Goal: Information Seeking & Learning: Learn about a topic

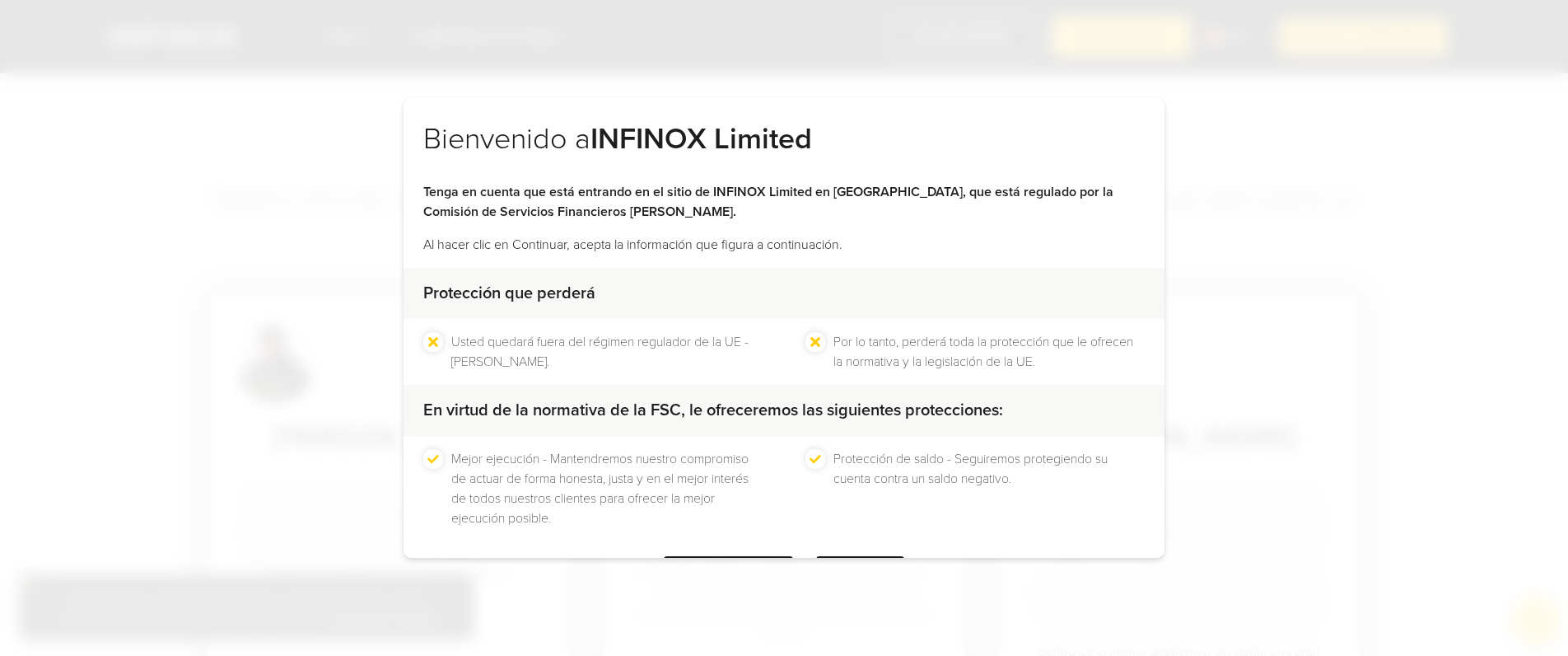
click at [1364, 84] on div "Bienvenido a INFINOX Limited Tenga en cuenta que está entrando en el sitio de I…" at bounding box center [784, 328] width 1568 height 656
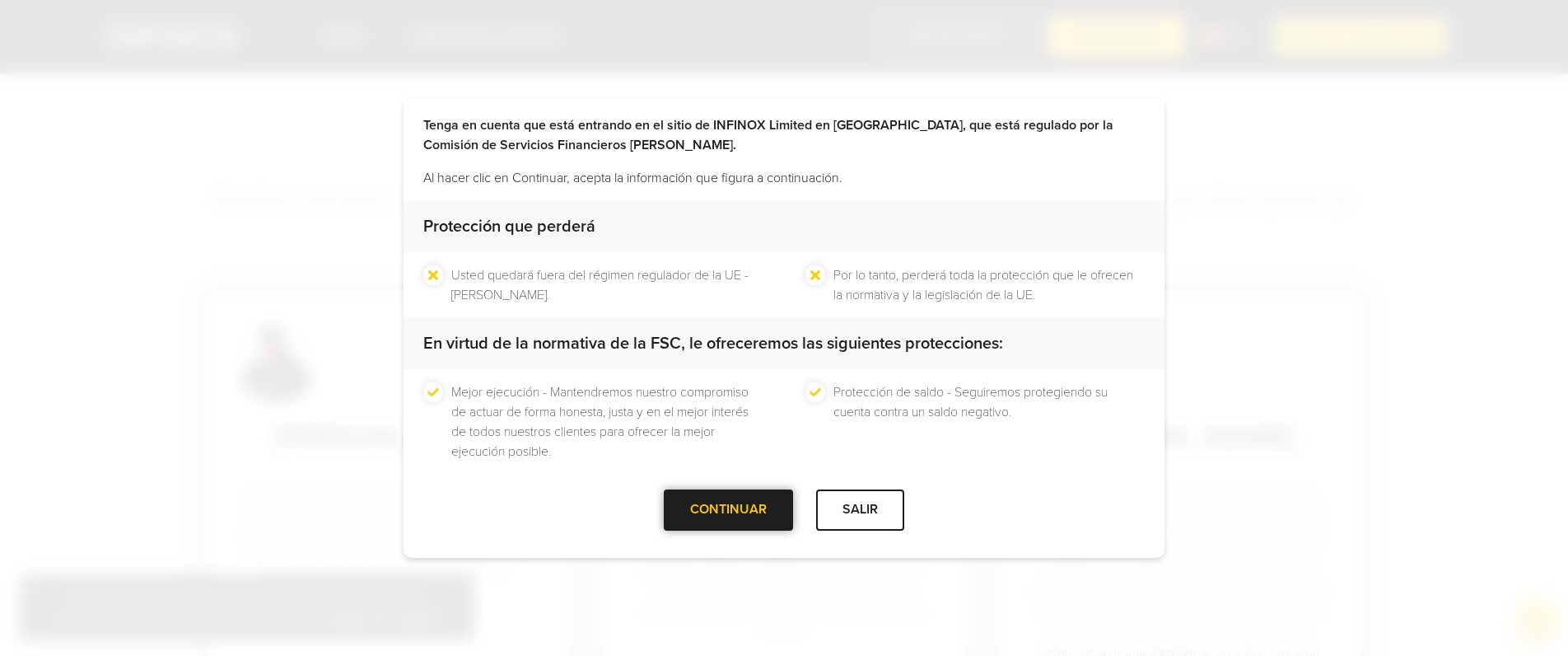
drag, startPoint x: 756, startPoint y: 504, endPoint x: 741, endPoint y: 503, distance: 15.0
click at [756, 504] on div "CONTINUAR" at bounding box center [728, 510] width 130 height 40
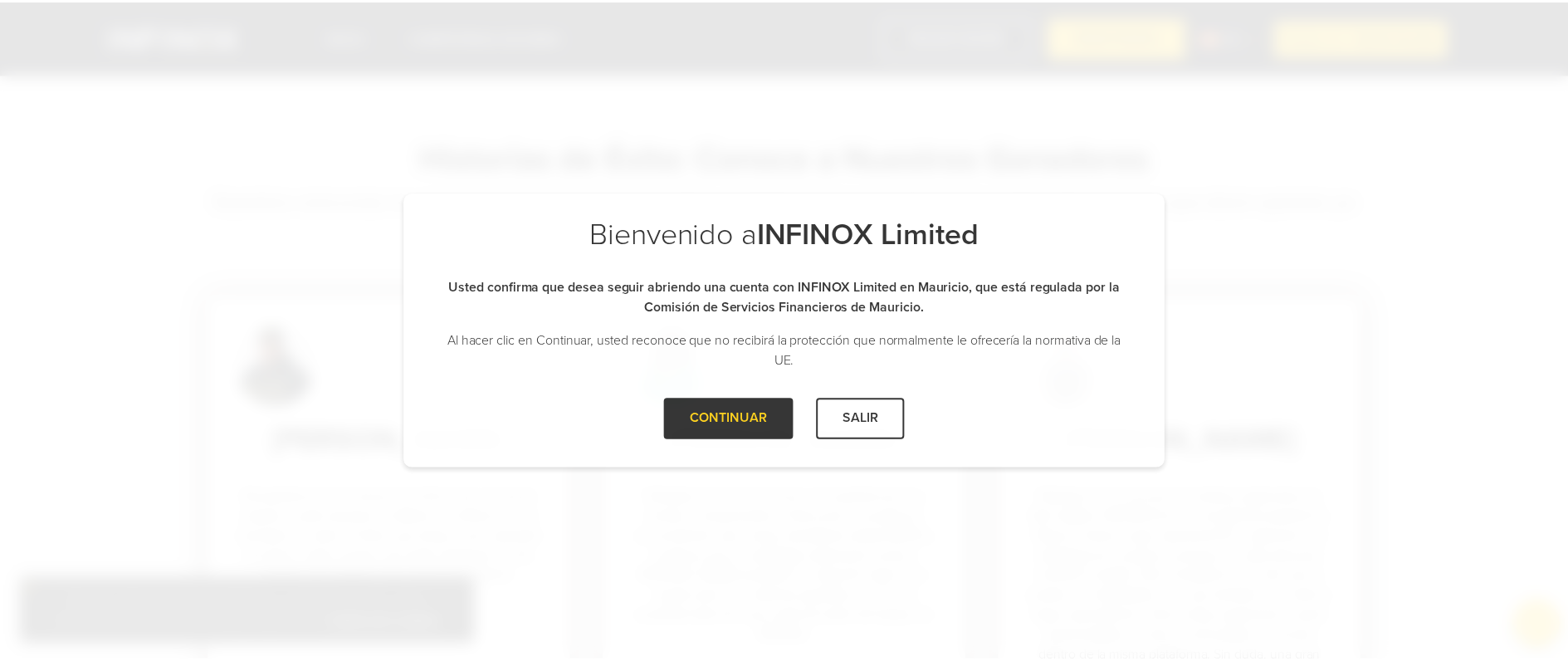
scroll to position [0, 0]
click at [735, 419] on div at bounding box center [735, 419] width 0 height 0
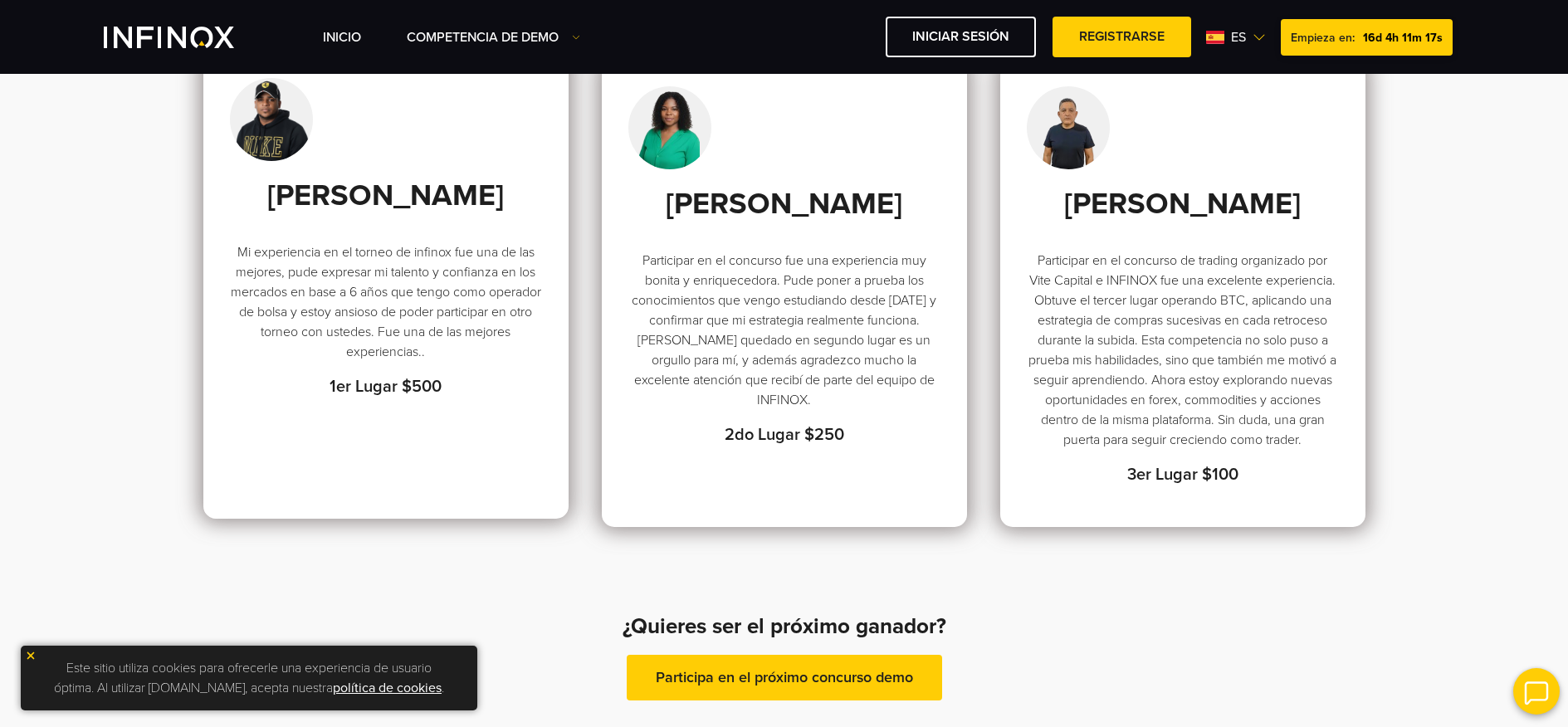
scroll to position [117, 0]
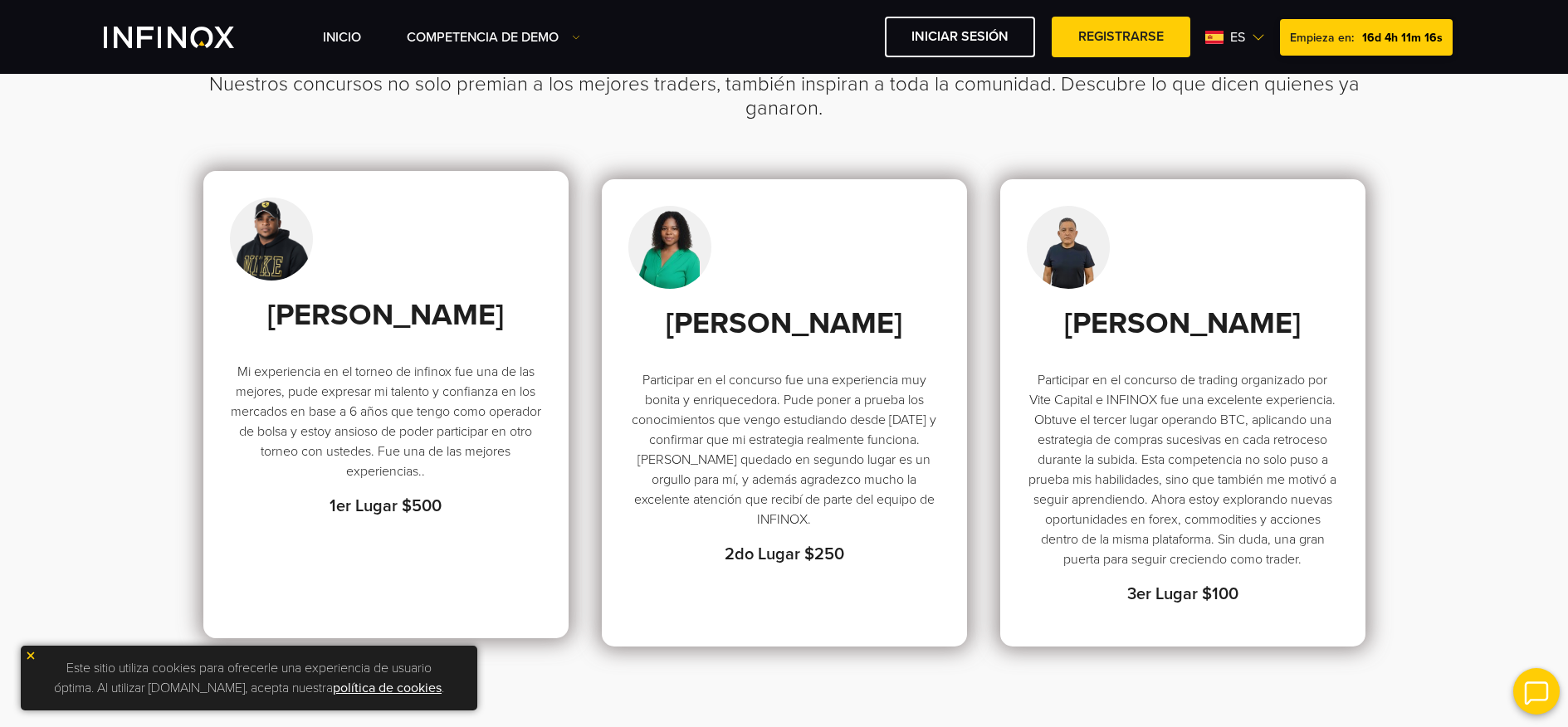
click at [237, 346] on div "[PERSON_NAME] Mi experiencia en el torneo de infinox fue una de las mejores, pu…" at bounding box center [386, 409] width 313 height 223
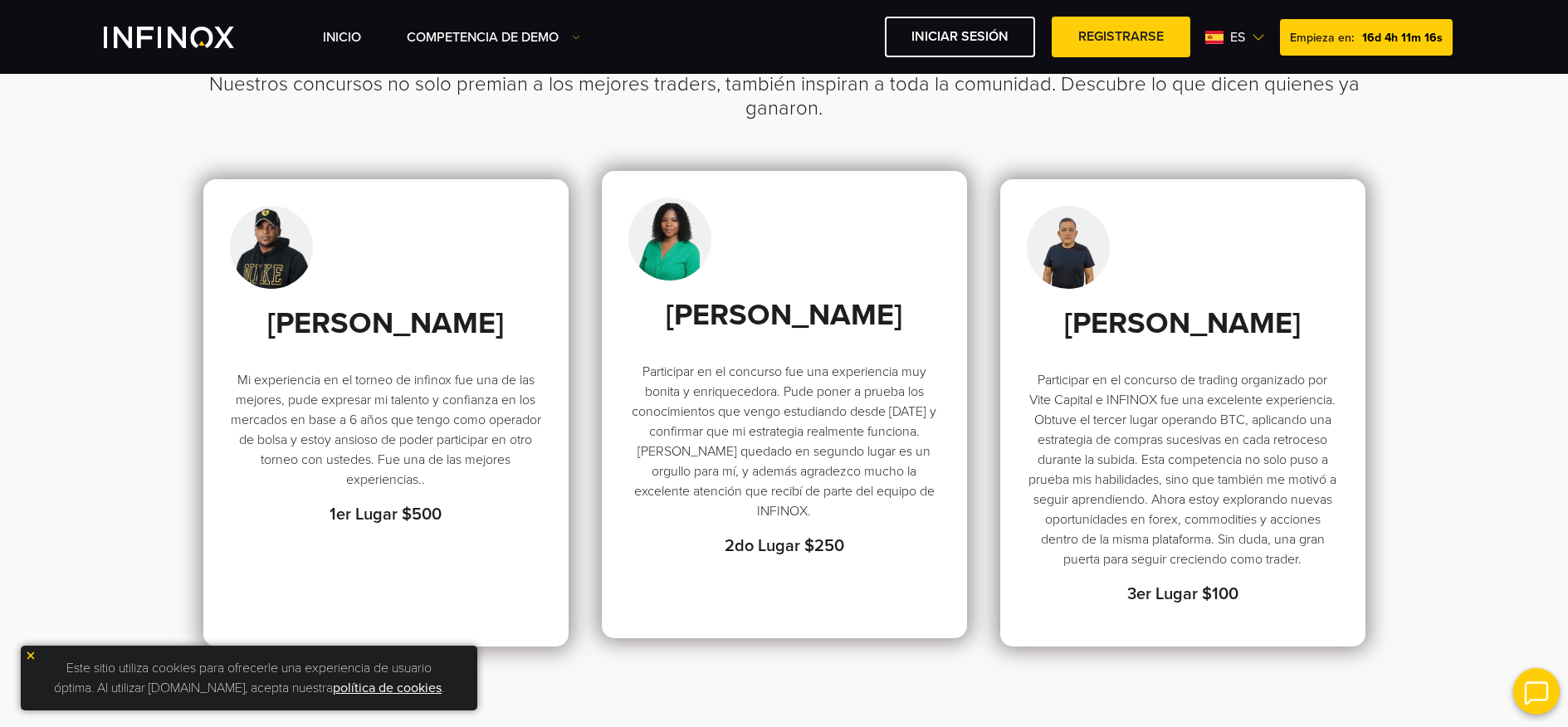
click at [806, 311] on h3 "[PERSON_NAME]" at bounding box center [784, 316] width 313 height 37
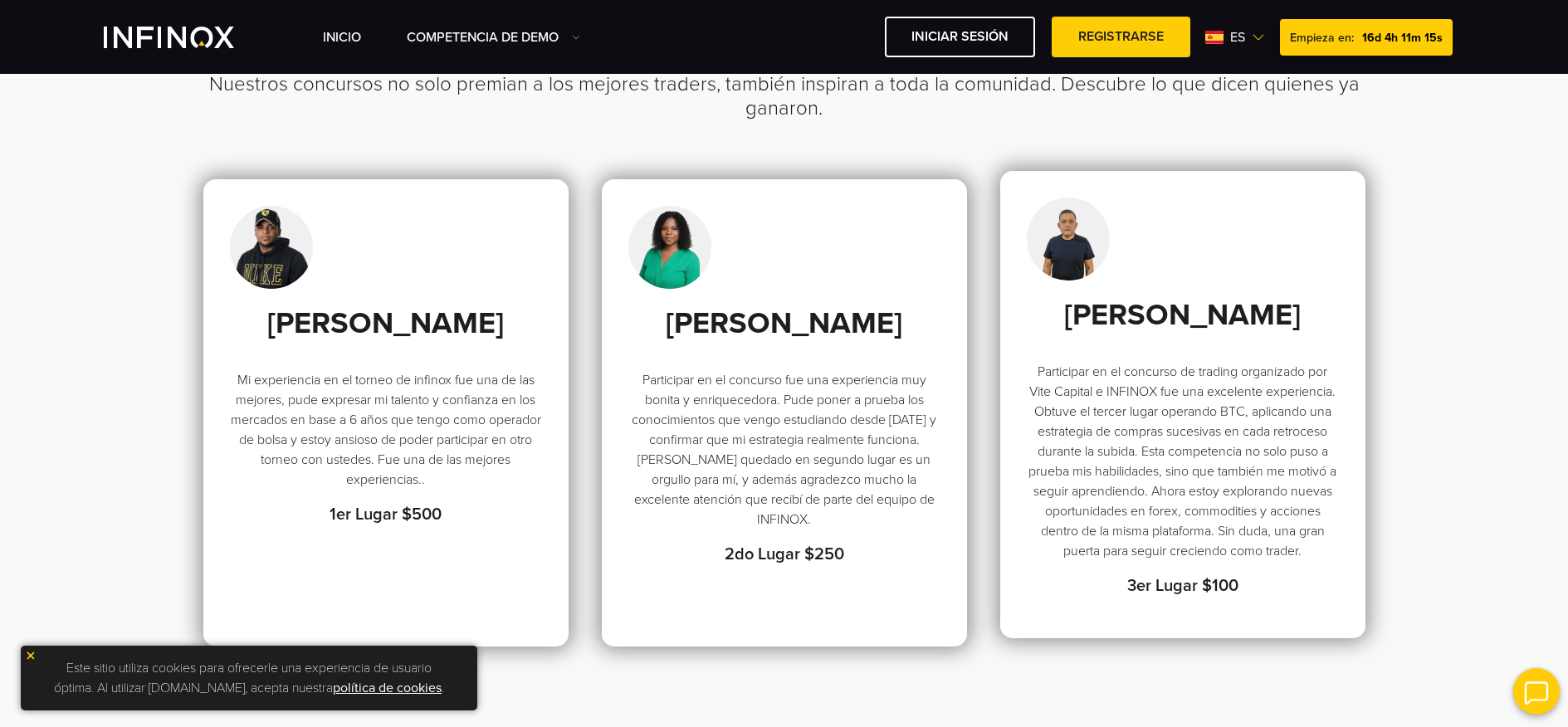
click at [1088, 305] on h3 "[PERSON_NAME]" at bounding box center [1183, 316] width 313 height 37
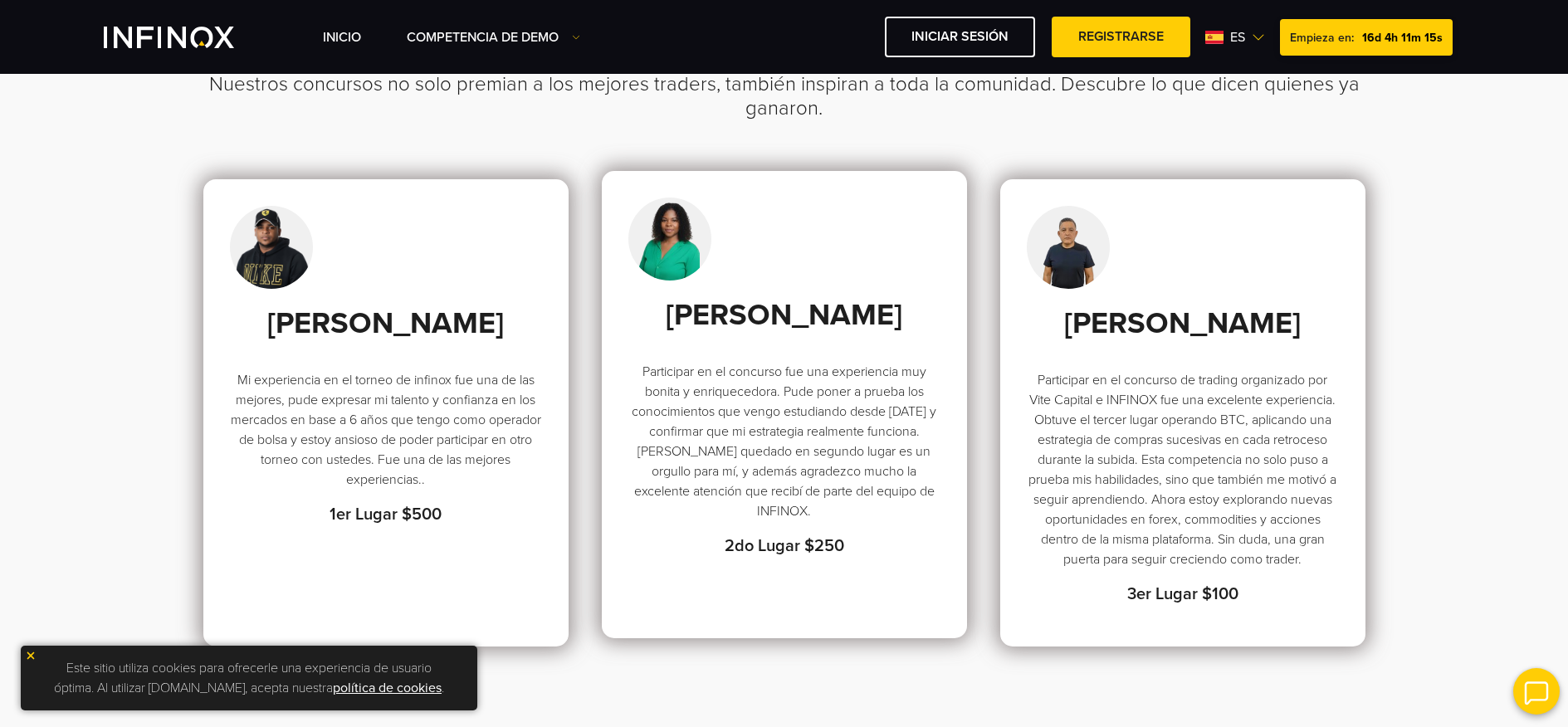
click at [696, 339] on div "[PERSON_NAME] Participar en el concurso fue una experiencia muy bonita y enriqu…" at bounding box center [784, 428] width 313 height 262
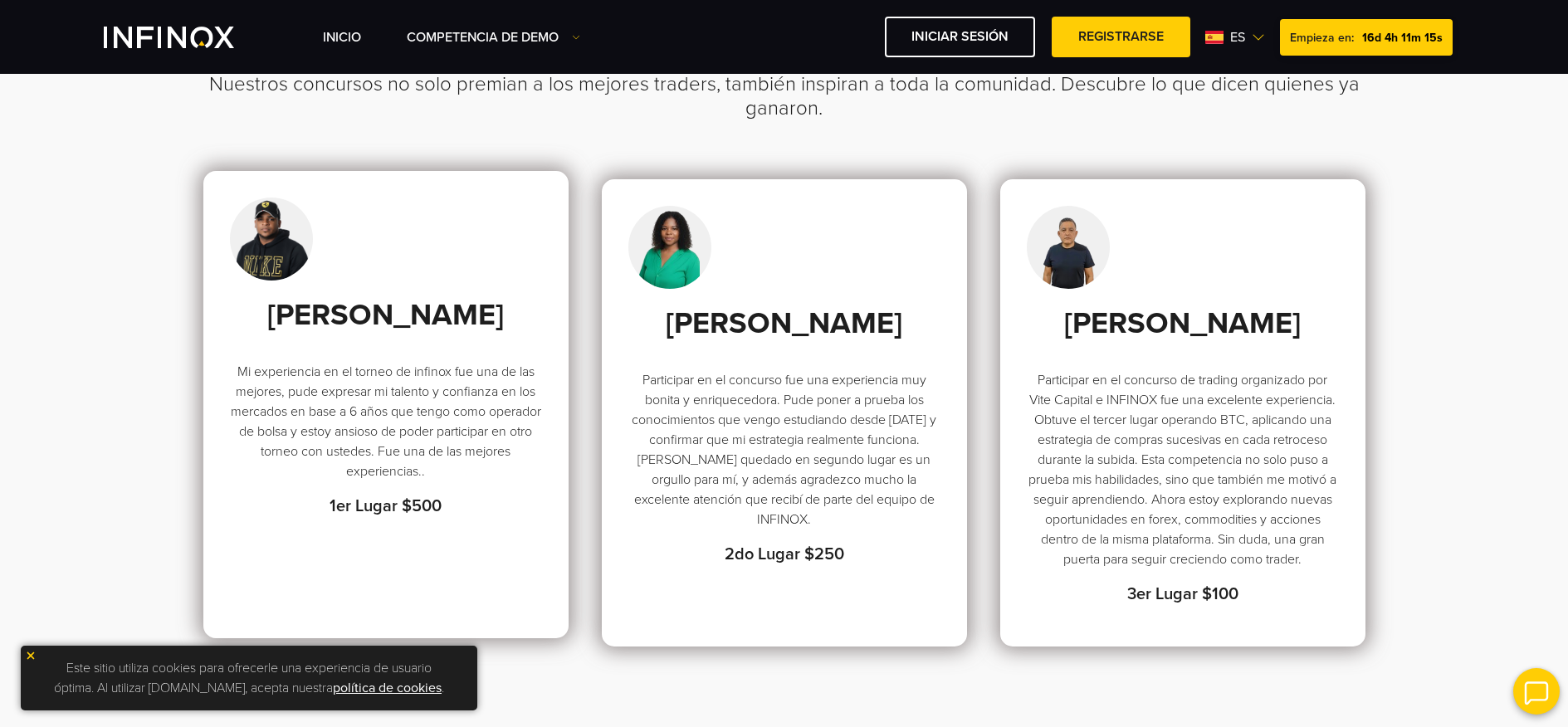
click at [483, 318] on h3 "[PERSON_NAME]" at bounding box center [386, 316] width 313 height 37
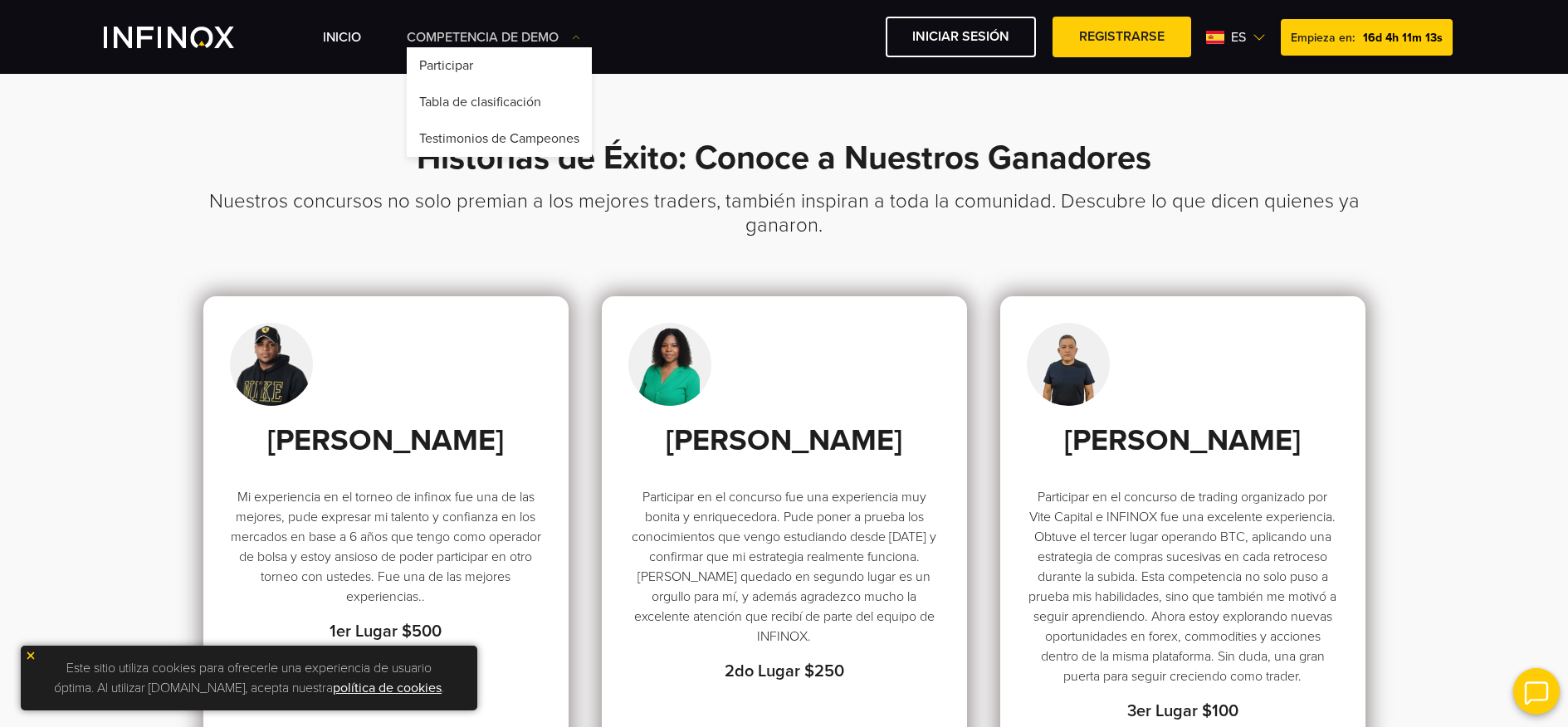
click at [475, 28] on link "Competencia de Demo" at bounding box center [493, 37] width 173 height 20
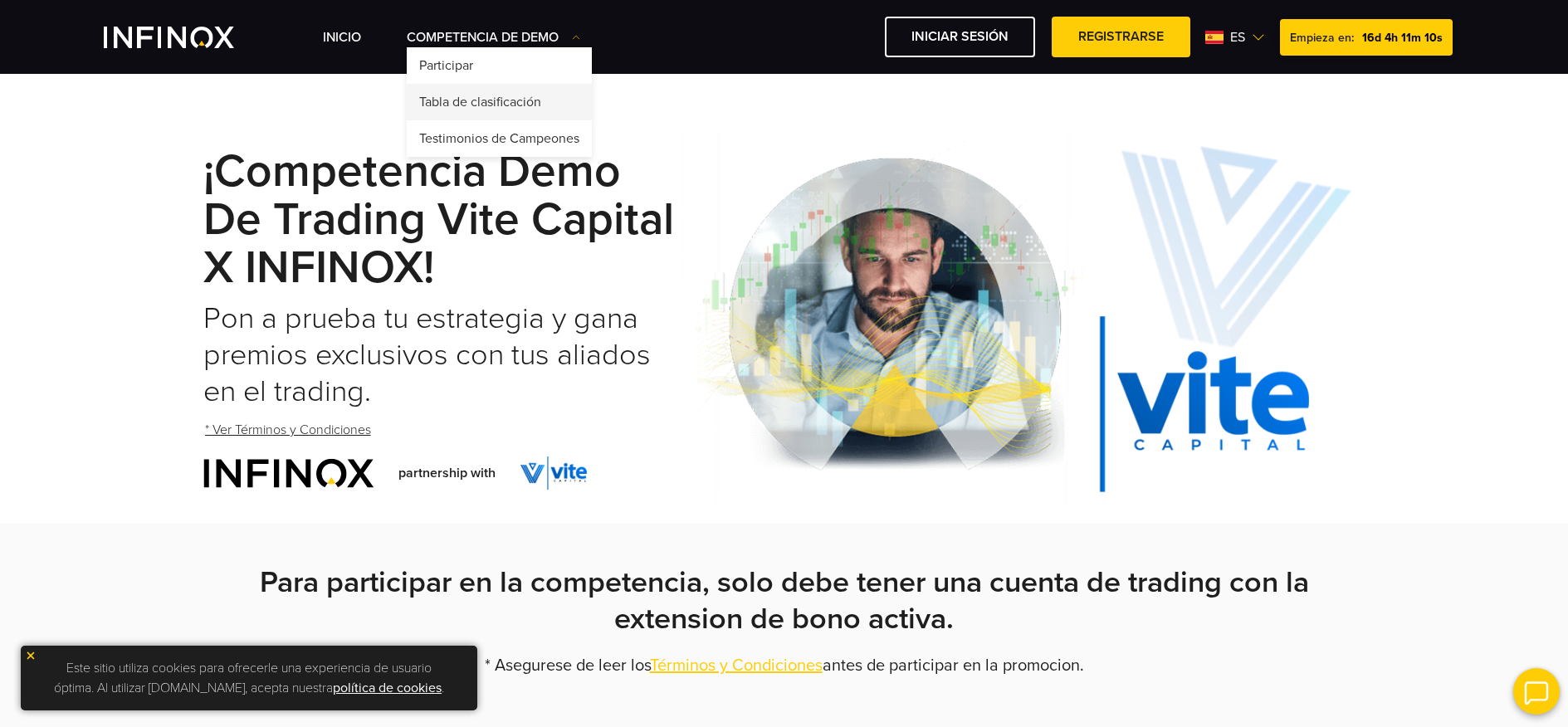
click at [504, 93] on link "Tabla de clasificación" at bounding box center [498, 103] width 185 height 37
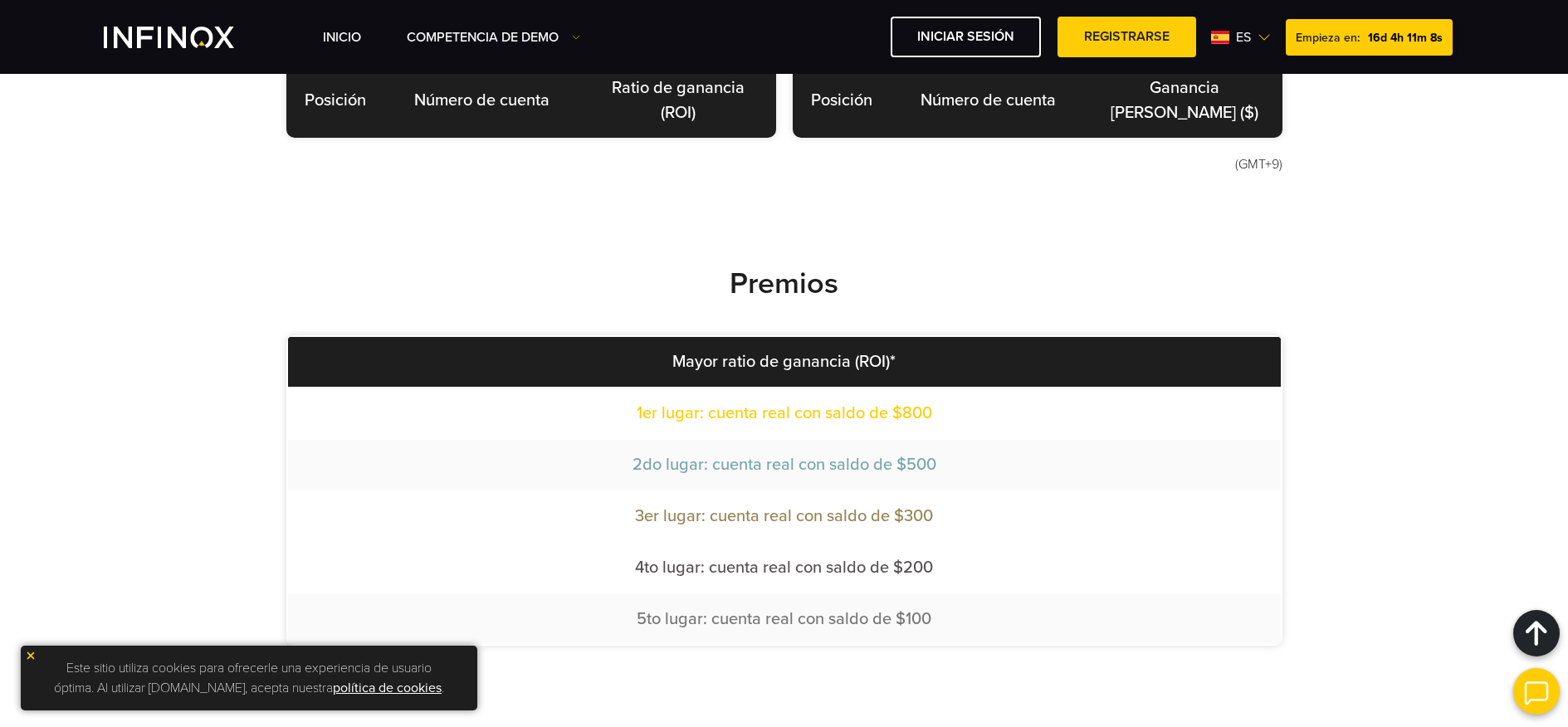
scroll to position [819, 0]
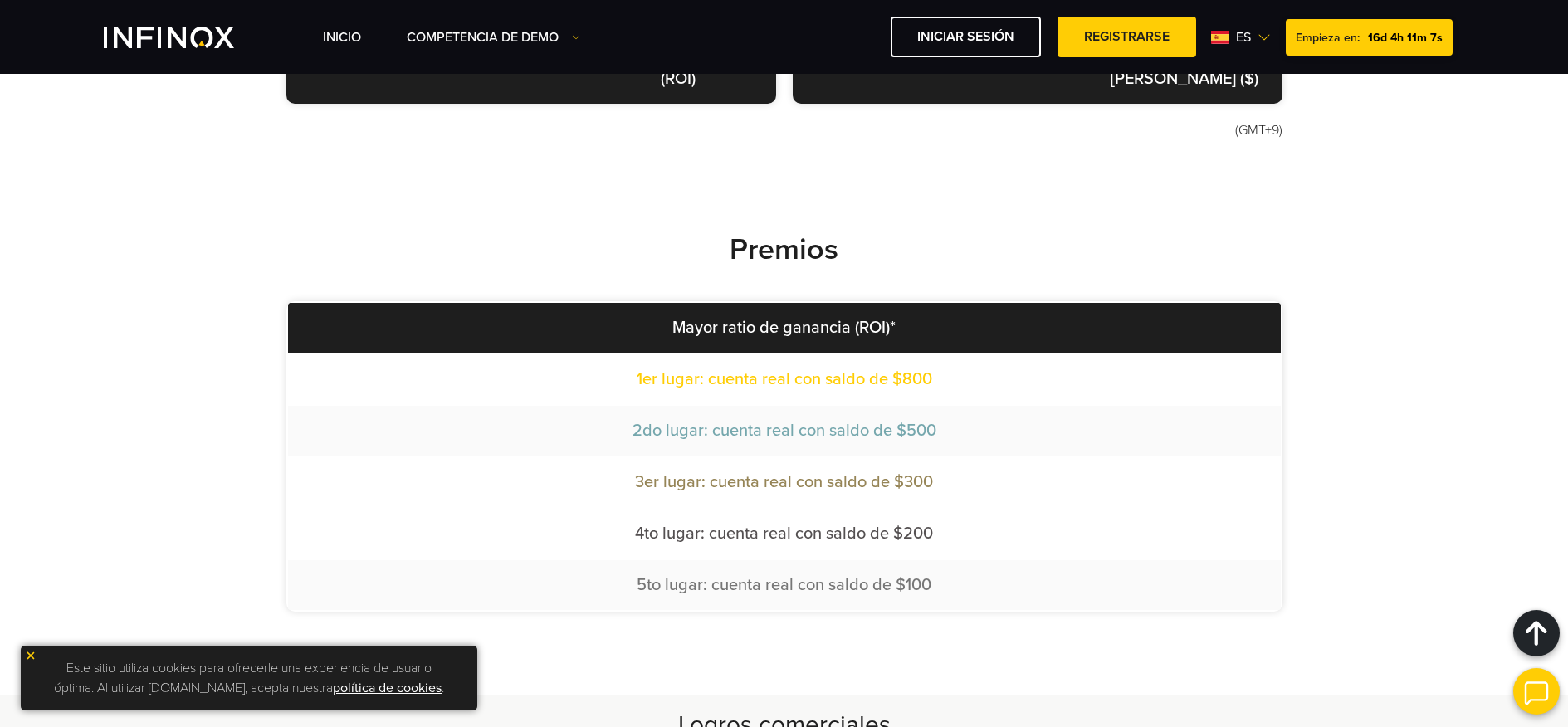
drag, startPoint x: 616, startPoint y: 297, endPoint x: 1127, endPoint y: 613, distance: 600.8
click at [1127, 613] on div "Premios Mayor ratio de ganancia (ROI)* 1er lugar: cuenta real con saldo de $800…" at bounding box center [784, 439] width 1195 height 513
click at [1067, 574] on td "5to lugar: cuenta real con saldo de $100" at bounding box center [785, 585] width 993 height 49
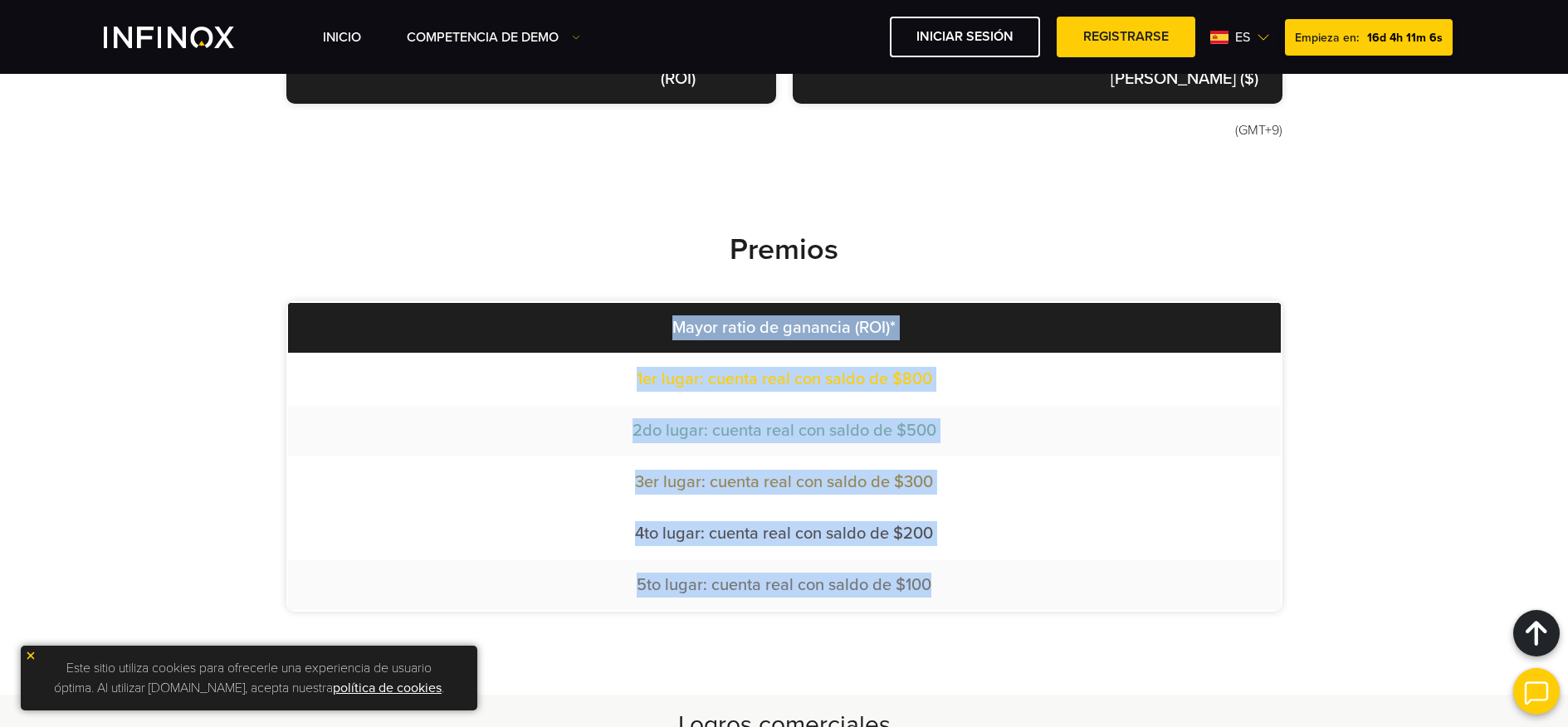
drag, startPoint x: 1008, startPoint y: 592, endPoint x: 523, endPoint y: 329, distance: 551.7
click at [523, 329] on table "Mayor ratio de ganancia (ROI)* 1er lugar: cuenta real con saldo de $800 2do lug…" at bounding box center [784, 456] width 996 height 311
click at [516, 326] on th "Mayor ratio de ganancia (ROI)*" at bounding box center [785, 327] width 993 height 49
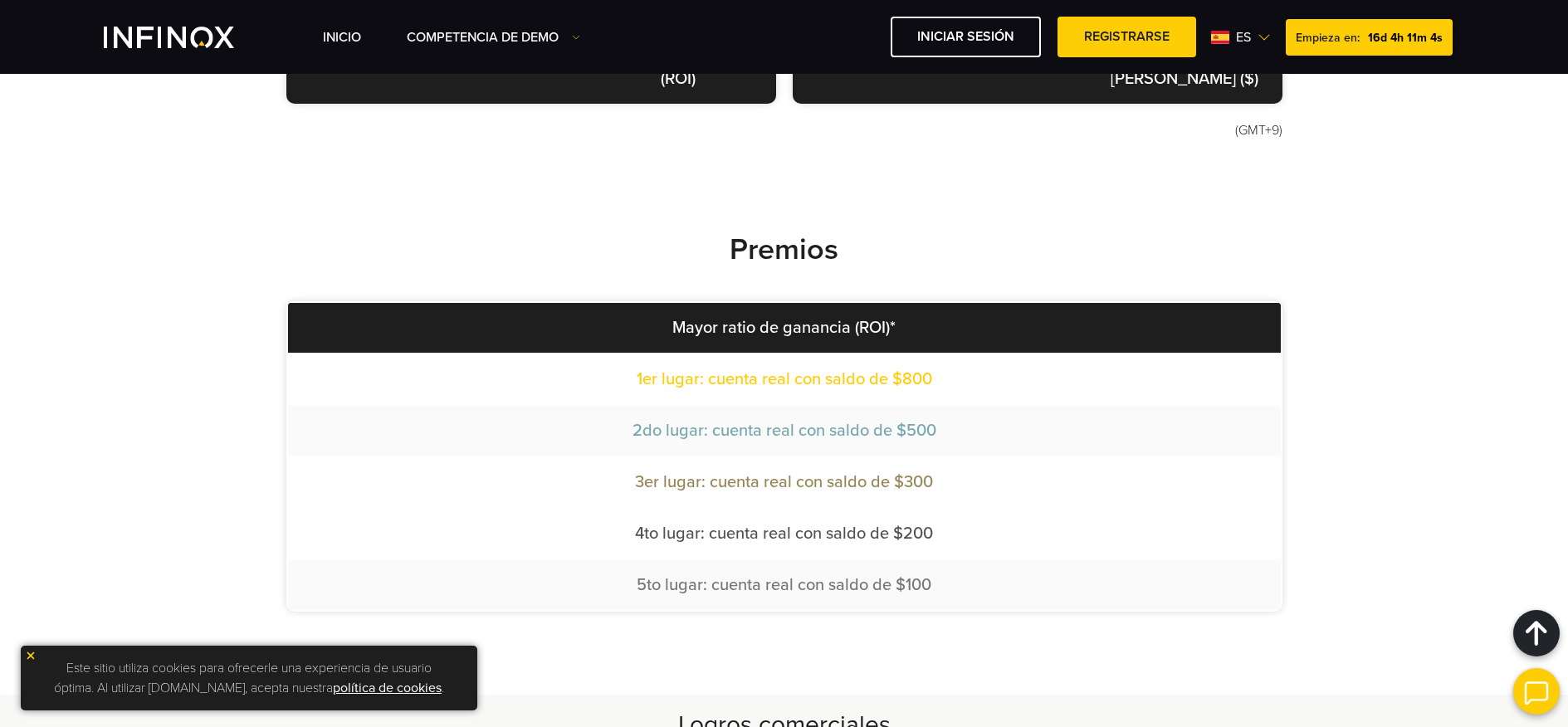
drag, startPoint x: 375, startPoint y: 318, endPoint x: 1264, endPoint y: 610, distance: 935.7
click at [1264, 610] on div "Premios Mayor ratio de ganancia (ROI)* 1er lugar: cuenta real con saldo de $800…" at bounding box center [784, 439] width 1195 height 513
drag, startPoint x: 1328, startPoint y: 584, endPoint x: 227, endPoint y: 309, distance: 1134.8
click at [227, 309] on div "Premios Mayor ratio de ganancia (ROI)* 1er lugar: cuenta real con saldo de $800…" at bounding box center [784, 439] width 1195 height 513
click at [802, 475] on span "3er lugar: cuenta real con saldo de $300" at bounding box center [784, 482] width 298 height 20
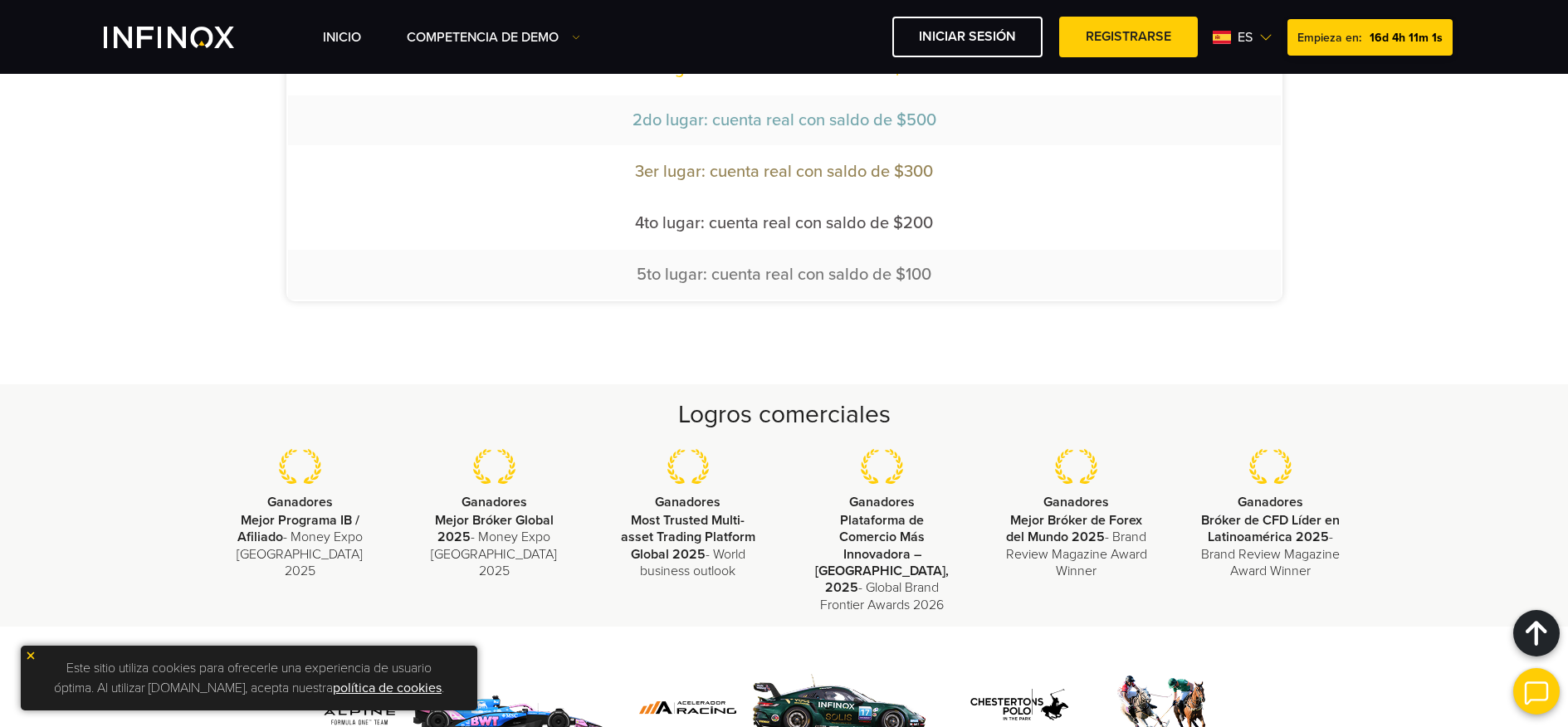
scroll to position [1251, 0]
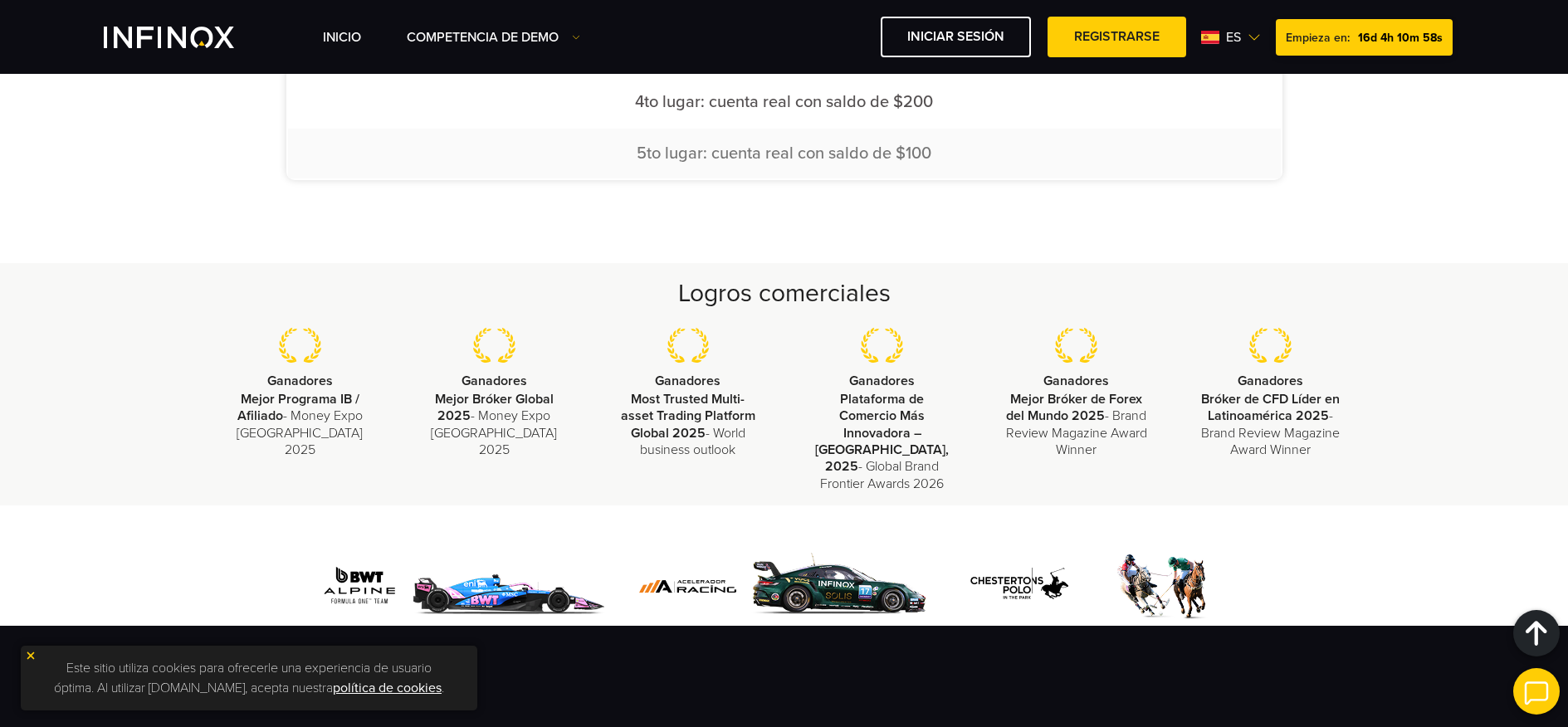
drag, startPoint x: 637, startPoint y: 272, endPoint x: 1397, endPoint y: 457, distance: 782.2
click at [1398, 455] on div "Logros comerciales Ganadores Mejor Programa IB / Afiliado - Money Expo México 2…" at bounding box center [784, 384] width 1568 height 242
click at [1395, 457] on div "Logros comerciales Ganadores Mejor Programa IB / Afiliado - Money Expo México 2…" at bounding box center [784, 384] width 1568 height 242
drag, startPoint x: 1382, startPoint y: 453, endPoint x: 389, endPoint y: 260, distance: 1011.6
click at [389, 263] on div "Logros comerciales Ganadores Mejor Programa IB / Afiliado - Money Expo México 2…" at bounding box center [784, 384] width 1568 height 242
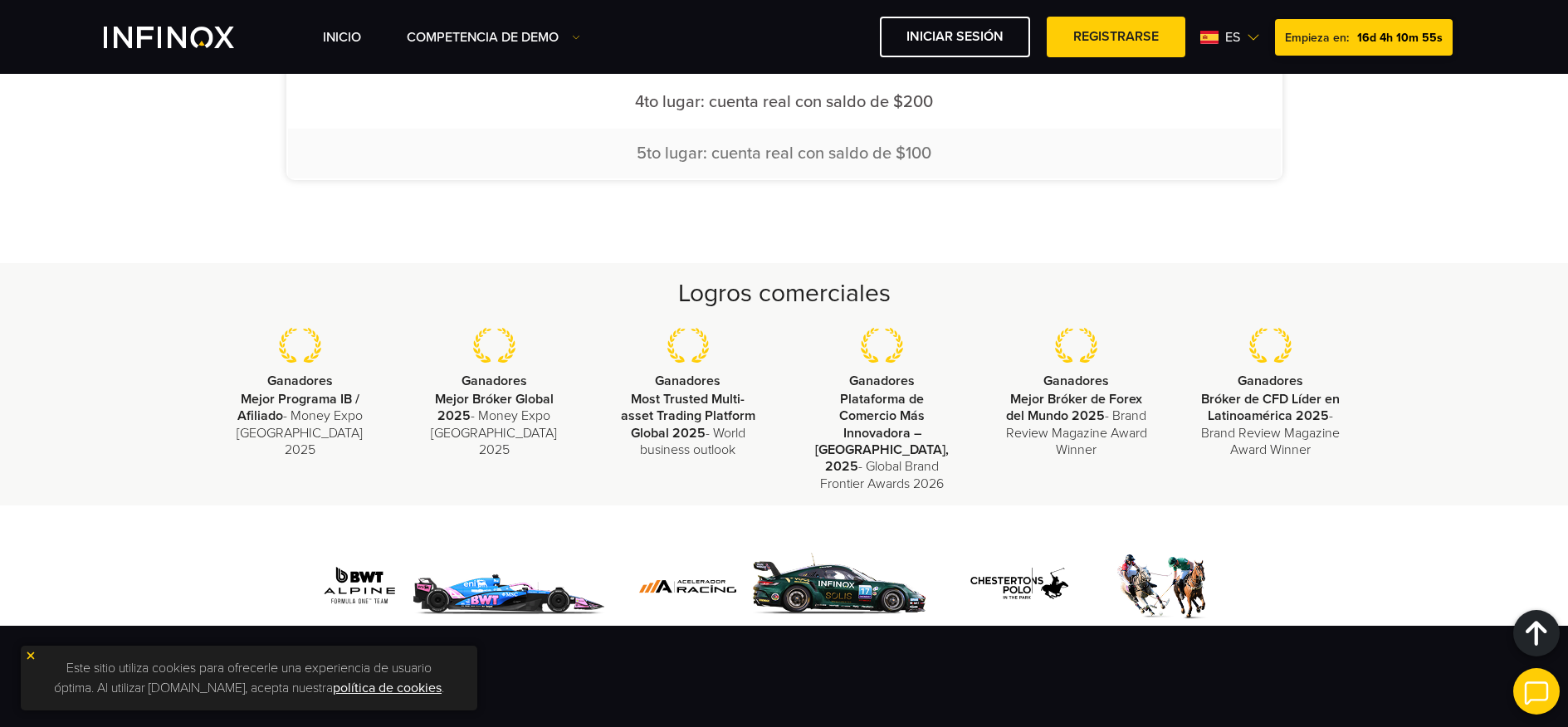
scroll to position [0, 0]
click at [780, 295] on h2 "Logros comerciales" at bounding box center [784, 294] width 1162 height 35
click at [785, 290] on h2 "Logros comerciales" at bounding box center [784, 294] width 1162 height 35
click at [784, 289] on h2 "Logros comerciales" at bounding box center [784, 294] width 1162 height 35
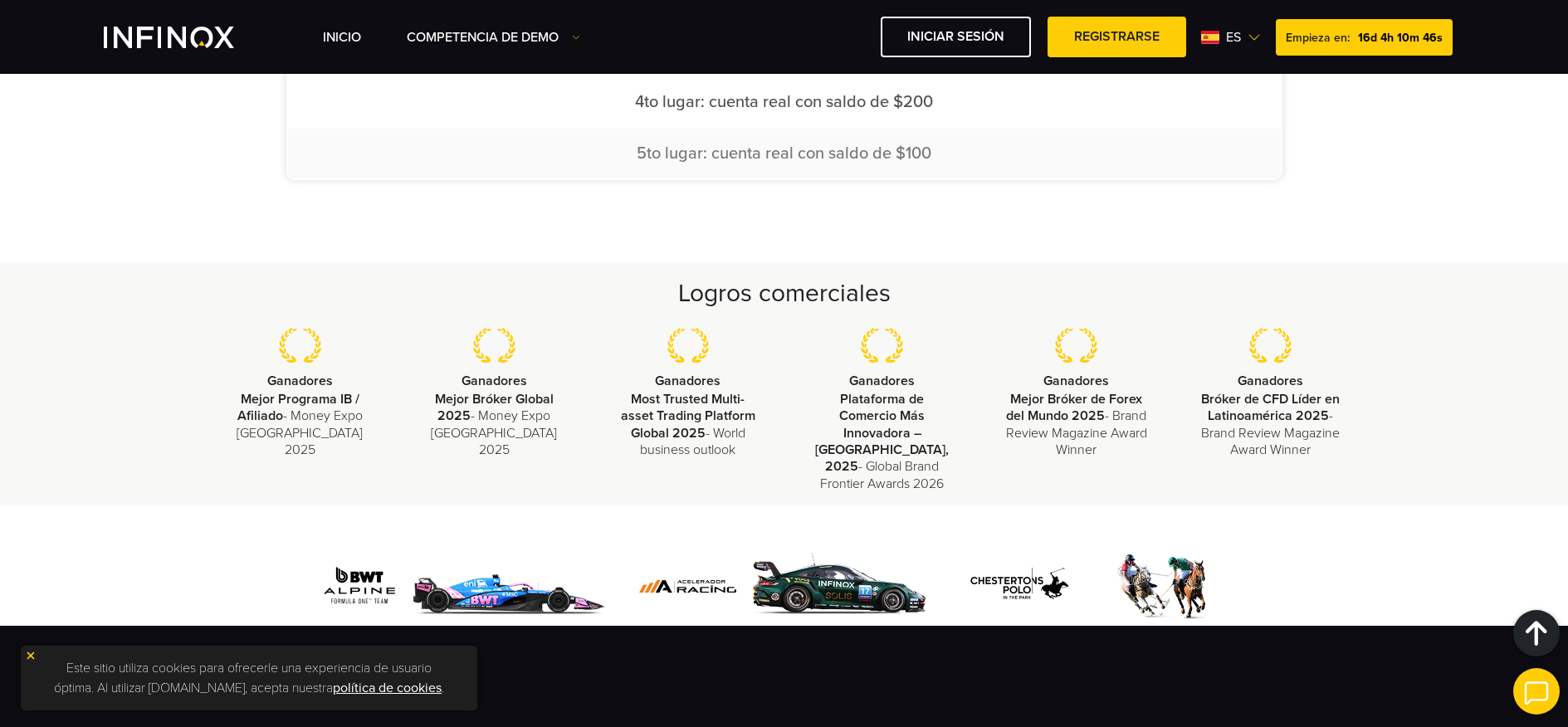
click at [32, 653] on img at bounding box center [31, 656] width 12 height 12
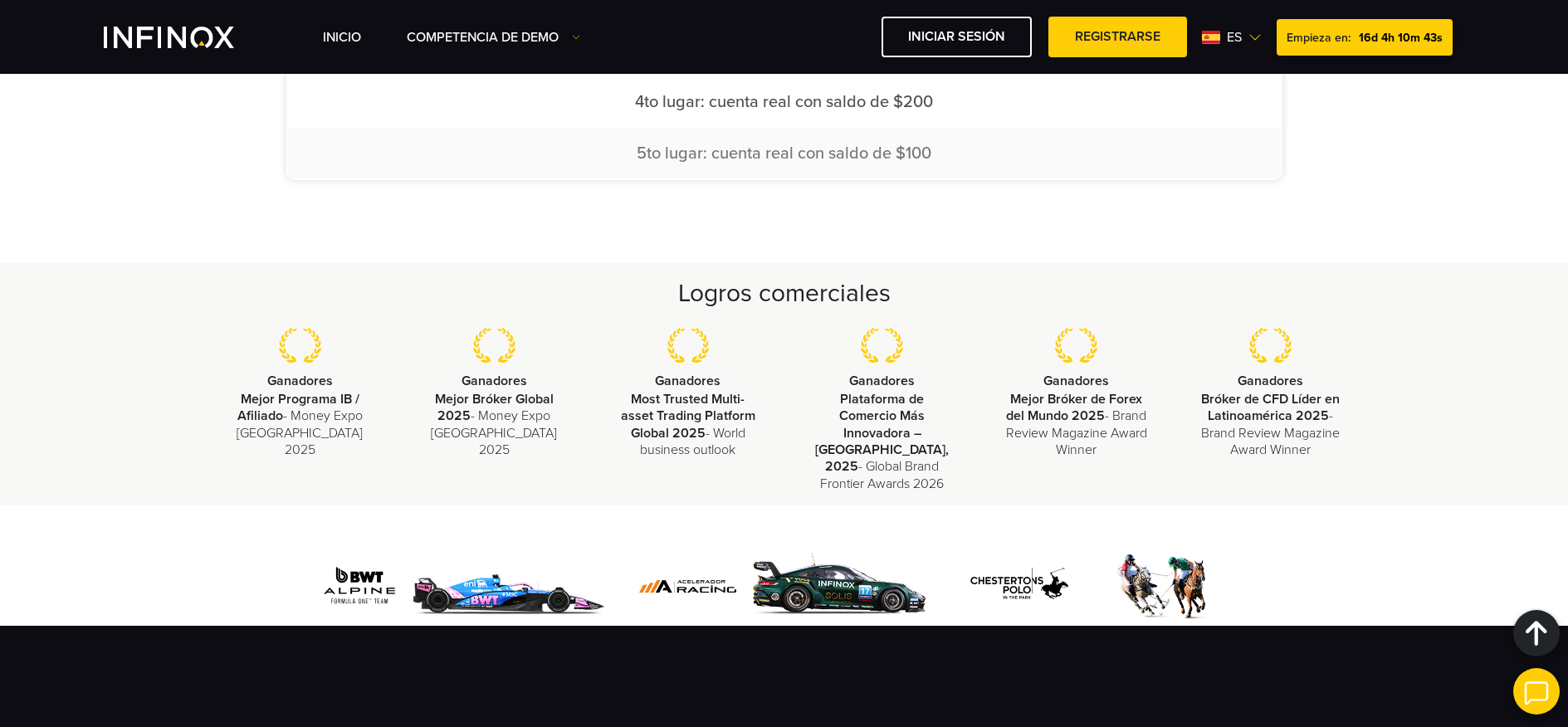
drag, startPoint x: 256, startPoint y: 318, endPoint x: 1369, endPoint y: 450, distance: 1120.8
click at [1370, 450] on div "Logros comerciales Ganadores Mejor Programa IB / Afiliado - Money Expo México 2…" at bounding box center [784, 384] width 1568 height 242
click at [923, 371] on p "Ganadores" at bounding box center [882, 380] width 144 height 20
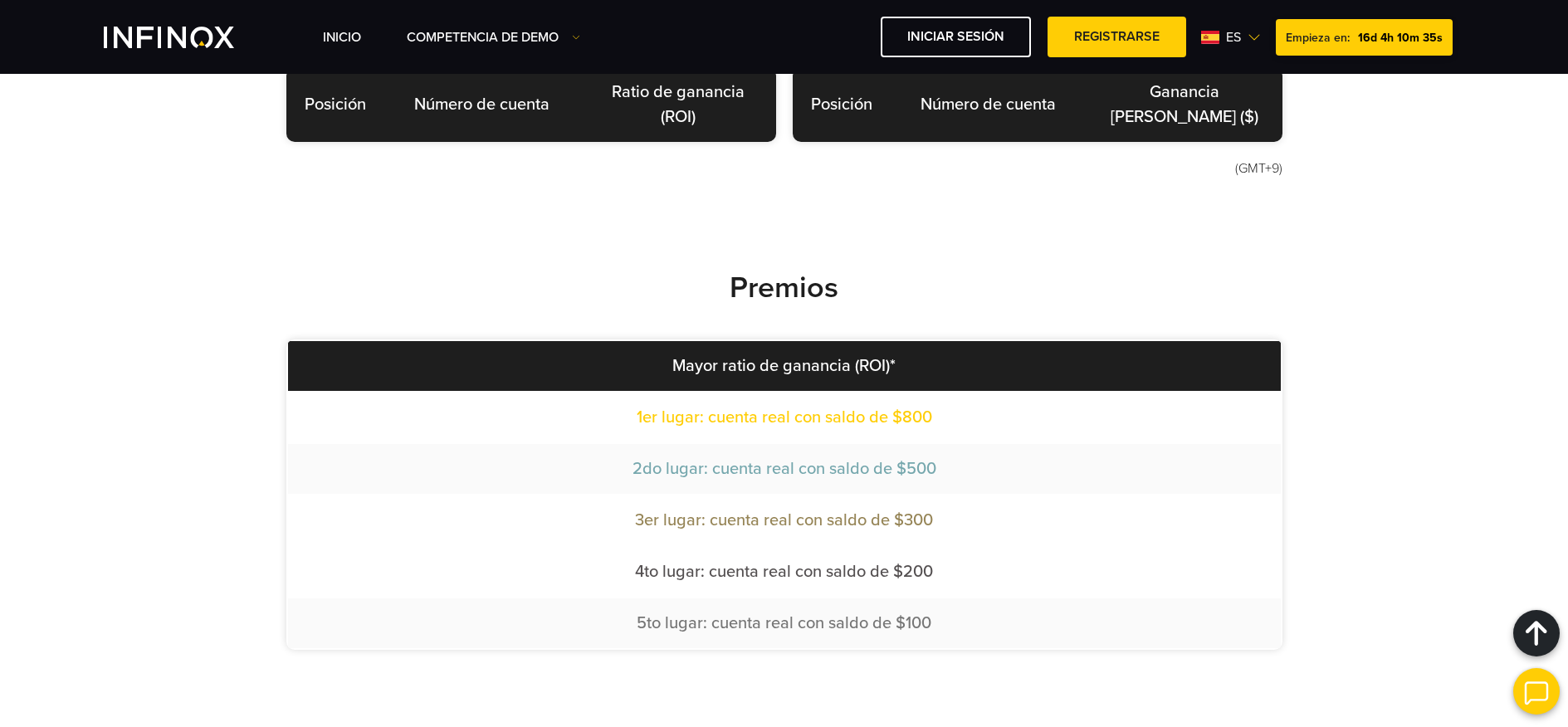
scroll to position [599, 0]
